Goal: Transaction & Acquisition: Purchase product/service

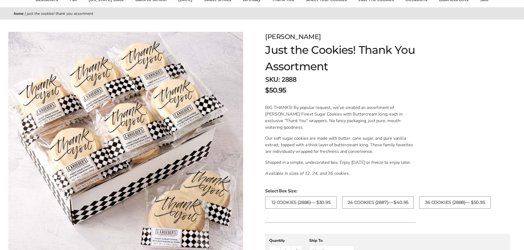
scroll to position [82, 0]
